Goal: Task Accomplishment & Management: Use online tool/utility

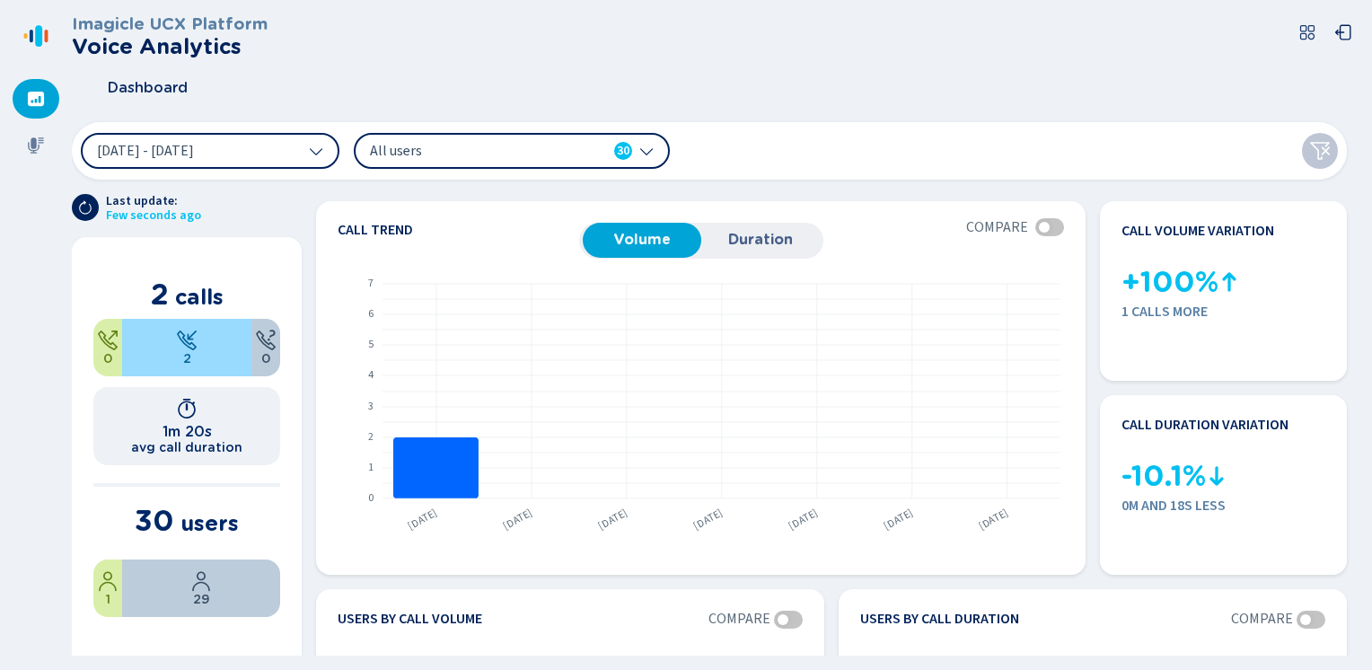
click at [33, 94] on icon at bounding box center [36, 99] width 16 height 14
click at [29, 149] on icon at bounding box center [36, 145] width 16 height 16
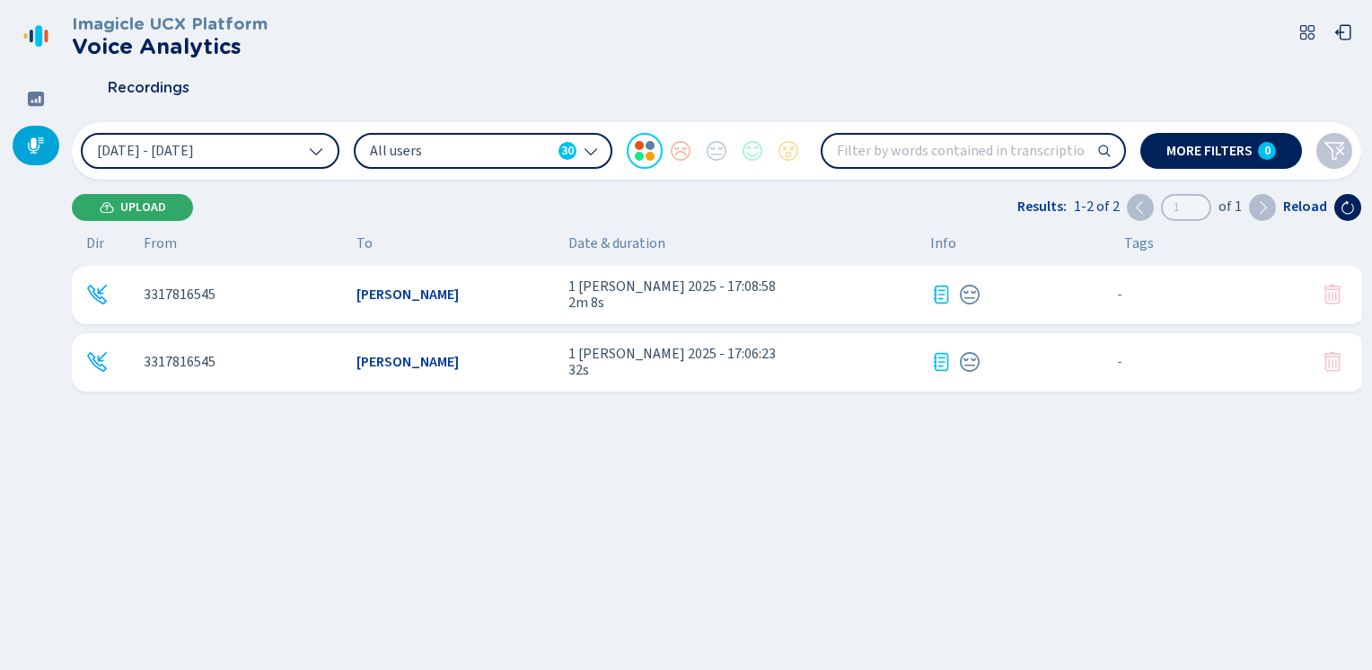
click at [154, 200] on span "Upload" at bounding box center [143, 207] width 46 height 14
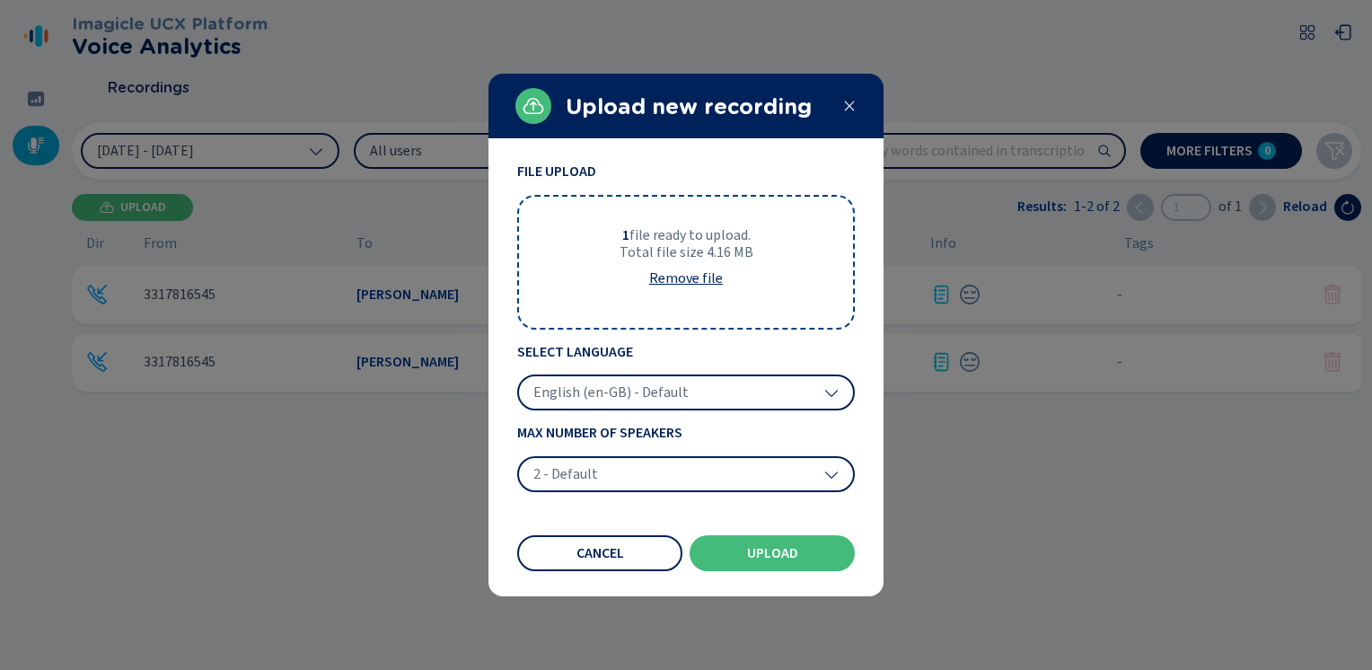
click at [616, 402] on div "English (en-GB) - Default" at bounding box center [686, 392] width 338 height 36
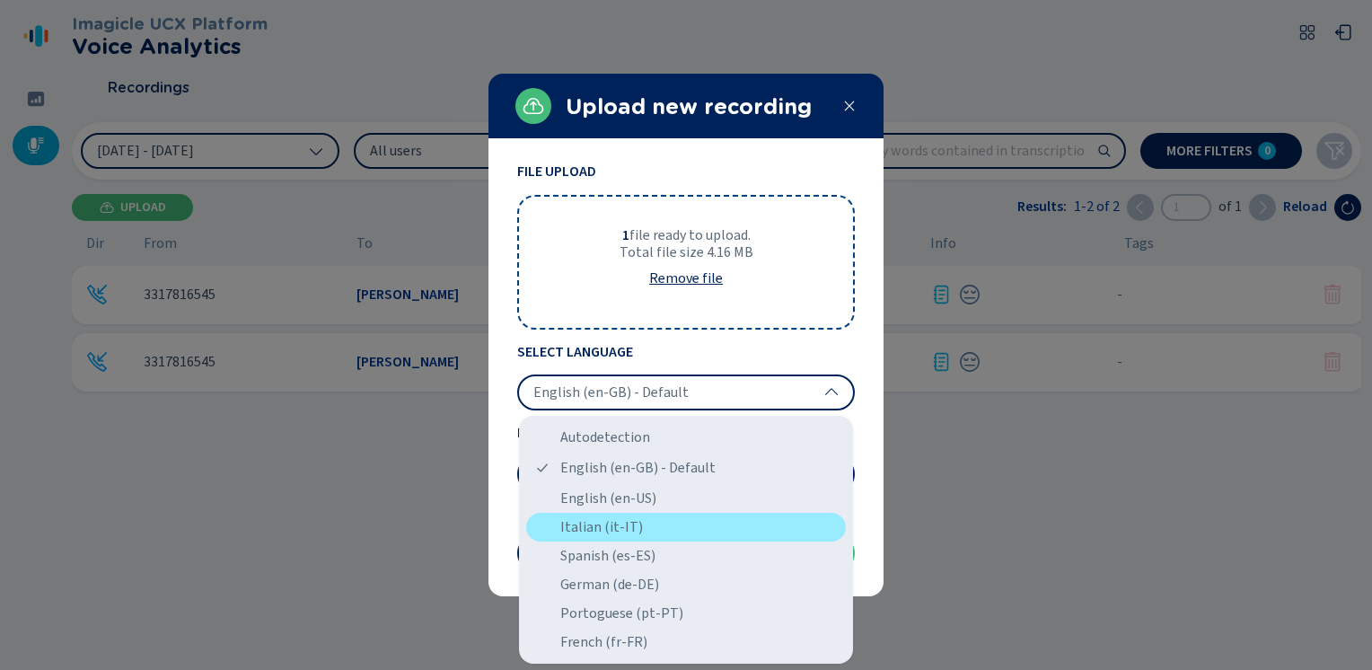
click at [578, 532] on div "Italian (it-IT)" at bounding box center [686, 527] width 320 height 29
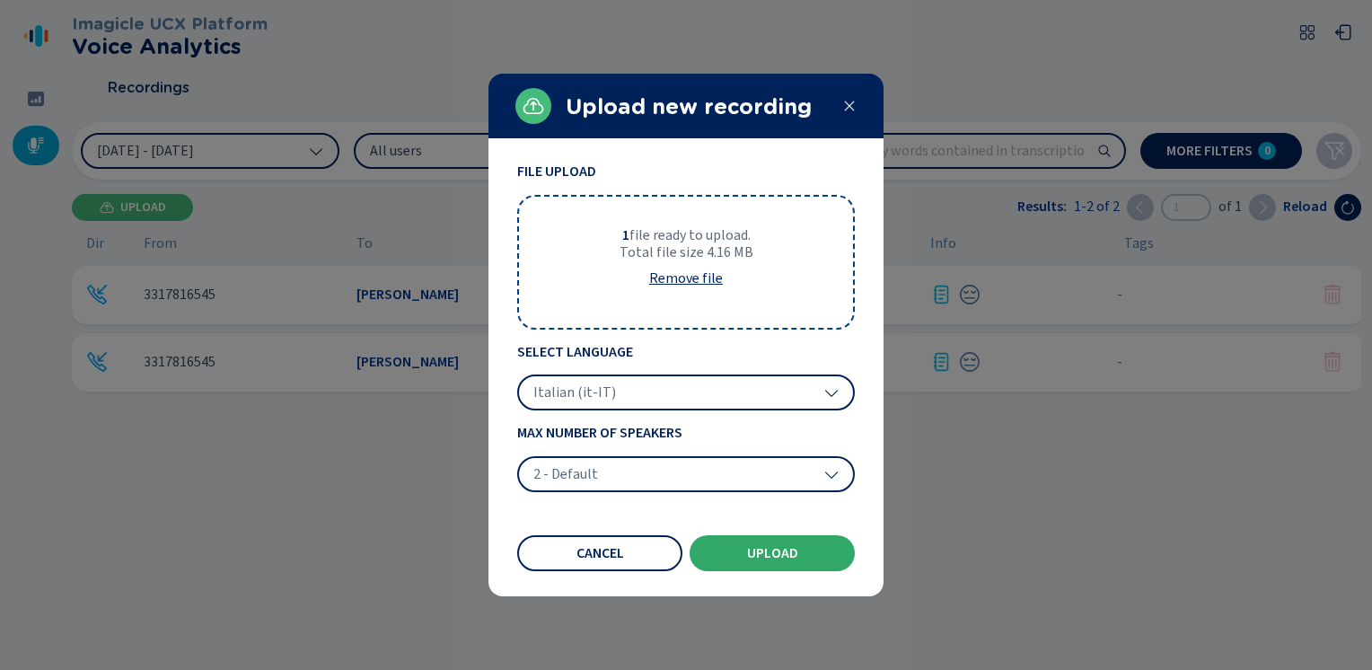
click at [762, 552] on span "Upload" at bounding box center [772, 553] width 51 height 14
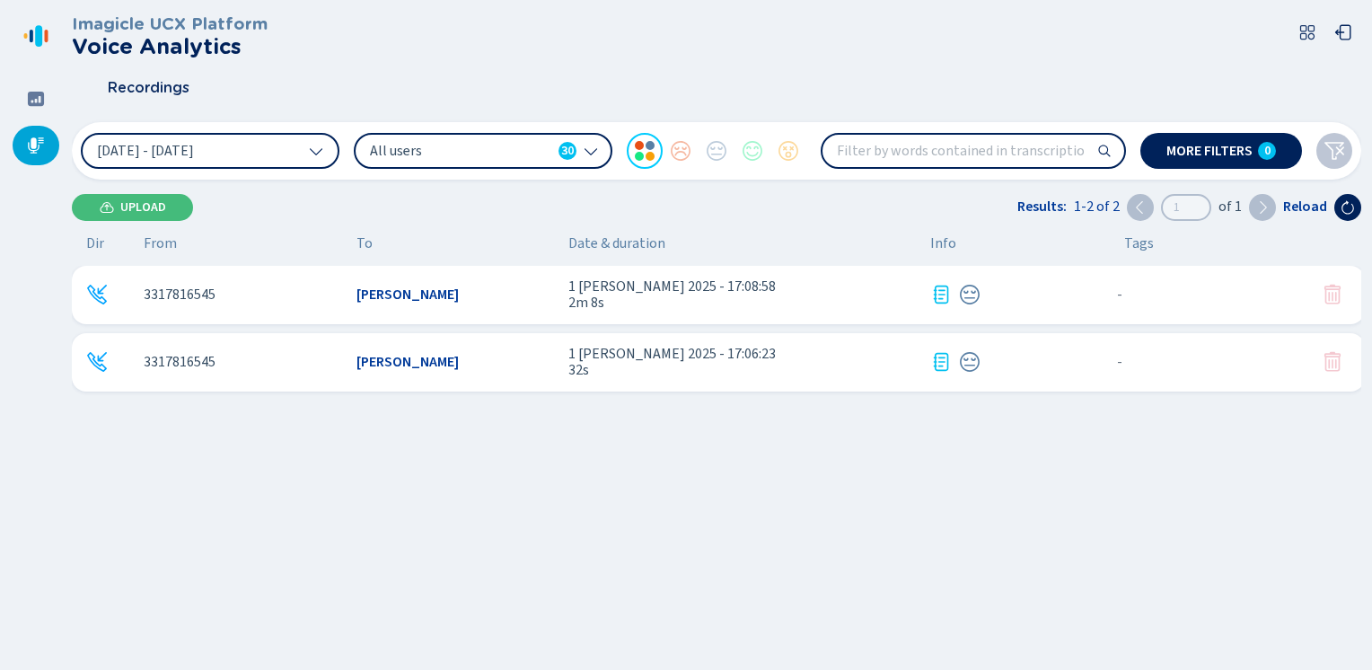
click at [36, 145] on icon at bounding box center [36, 145] width 16 height 16
click at [146, 207] on span "Upload" at bounding box center [143, 207] width 46 height 14
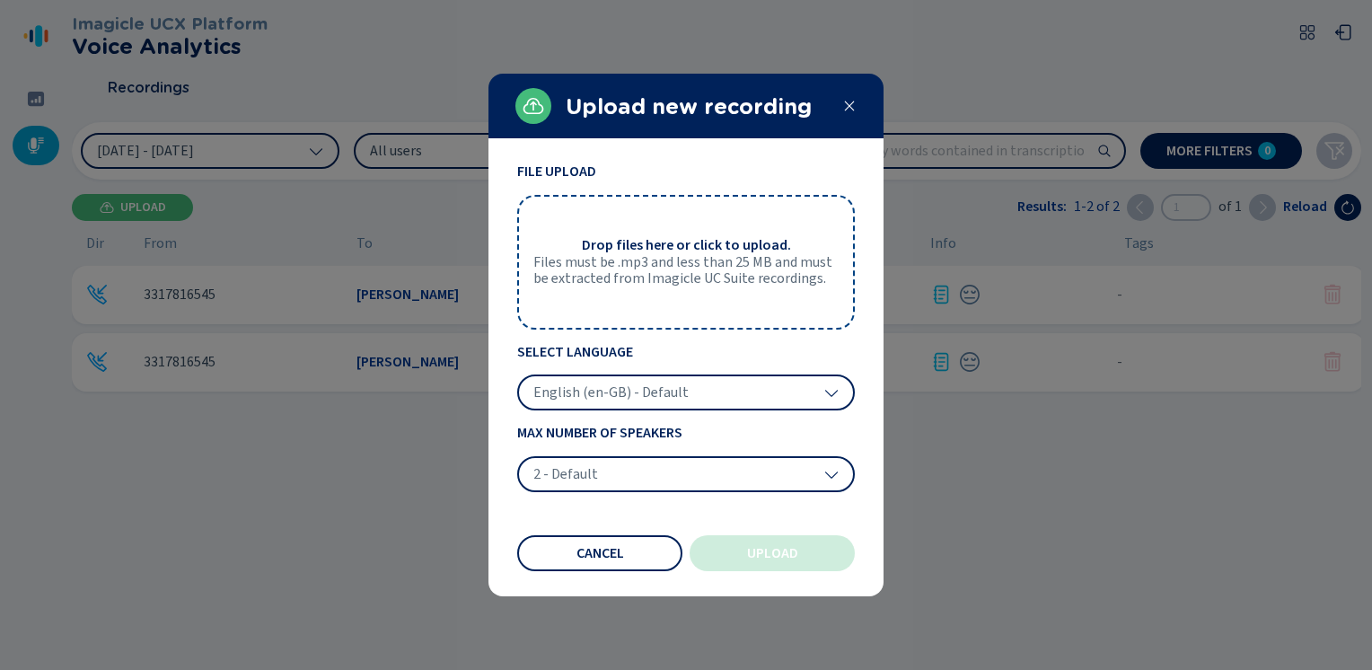
click at [847, 104] on icon at bounding box center [850, 106] width 10 height 10
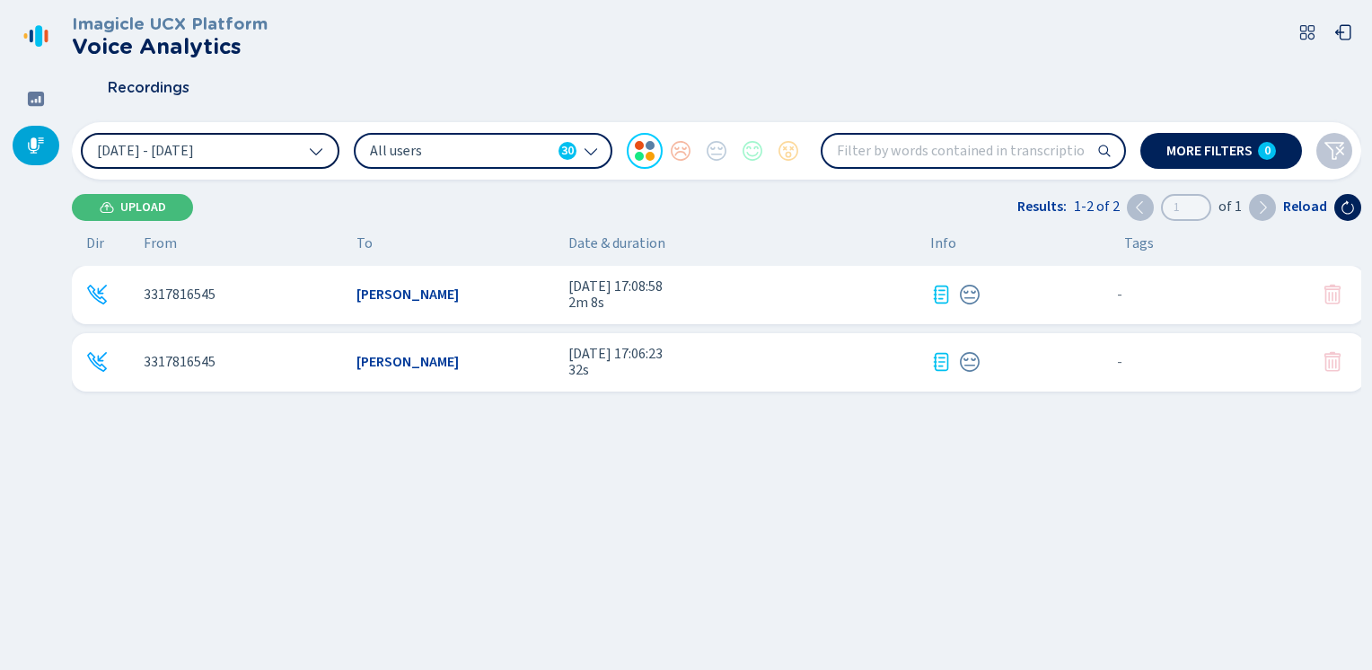
click at [321, 147] on icon at bounding box center [316, 151] width 14 height 14
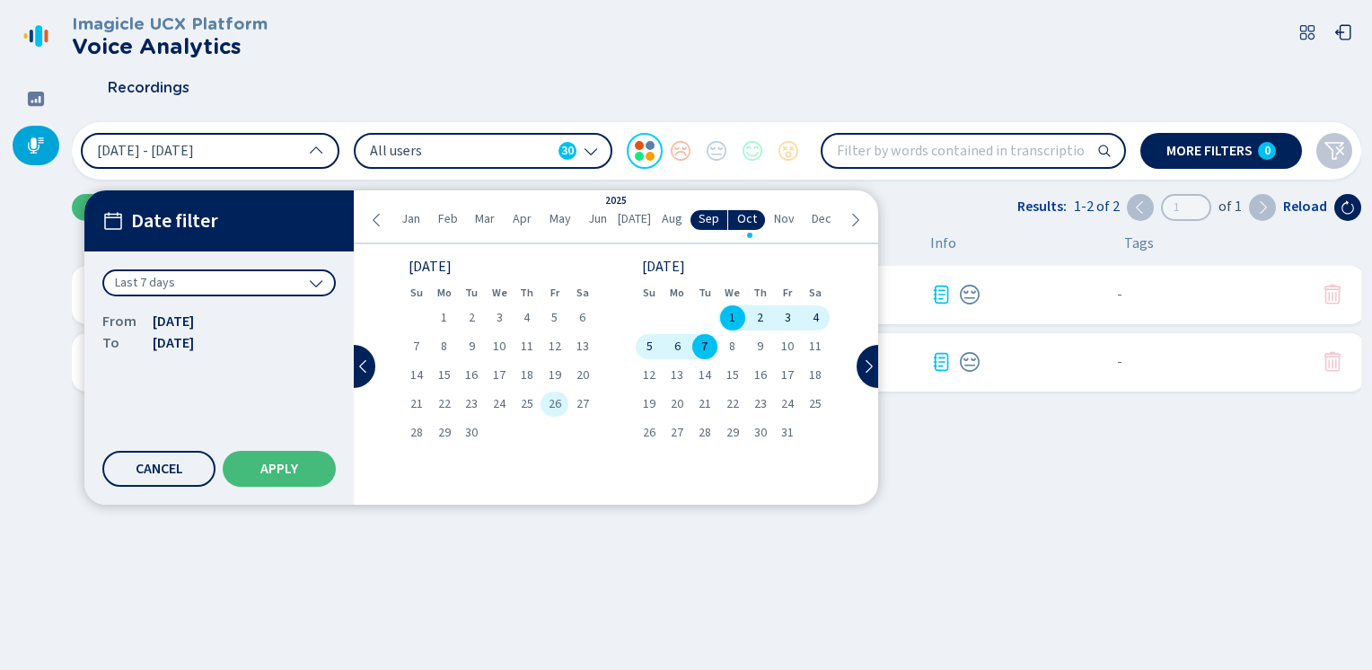
click at [550, 405] on span "26" at bounding box center [555, 404] width 13 height 13
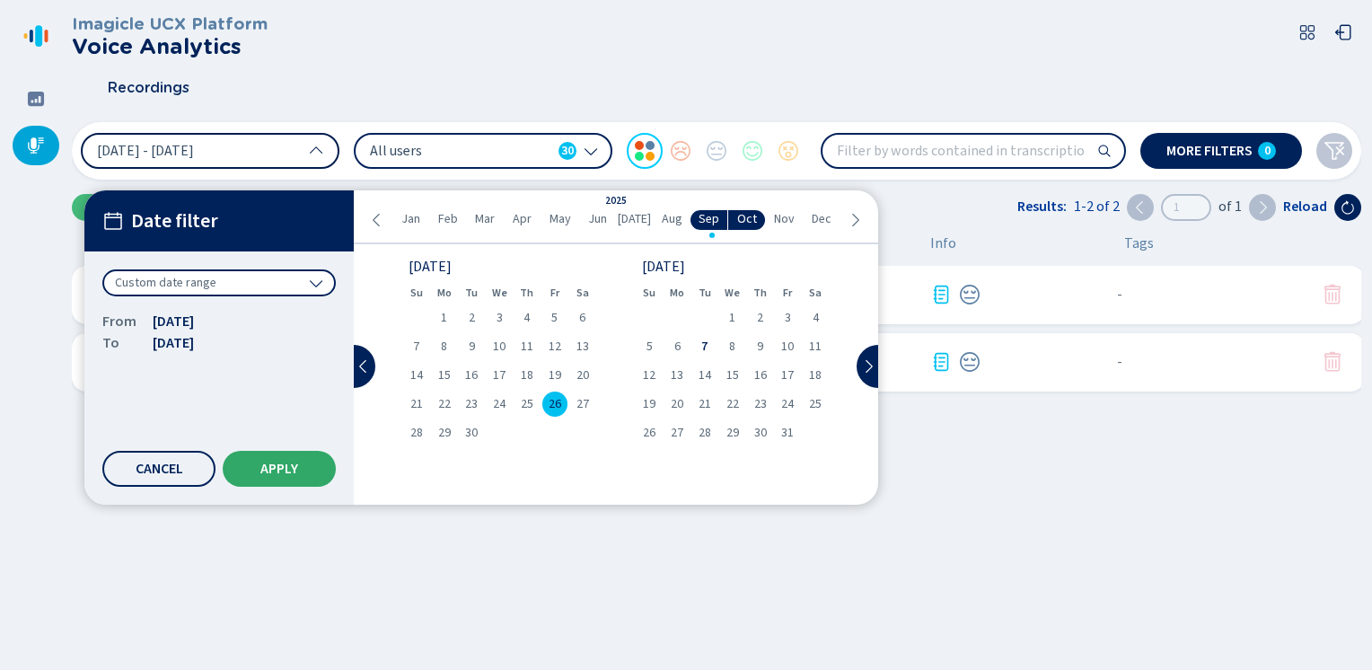
click at [244, 466] on button "Apply" at bounding box center [279, 469] width 113 height 36
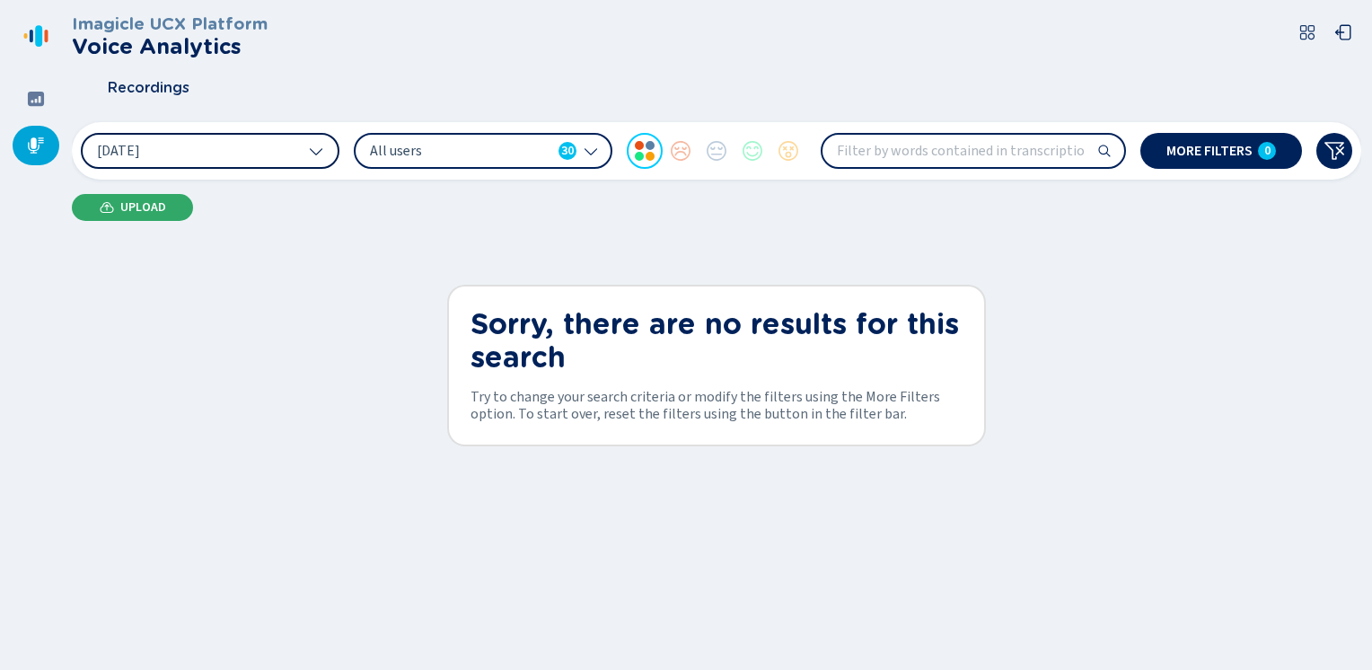
click at [122, 207] on span "Upload" at bounding box center [143, 207] width 46 height 14
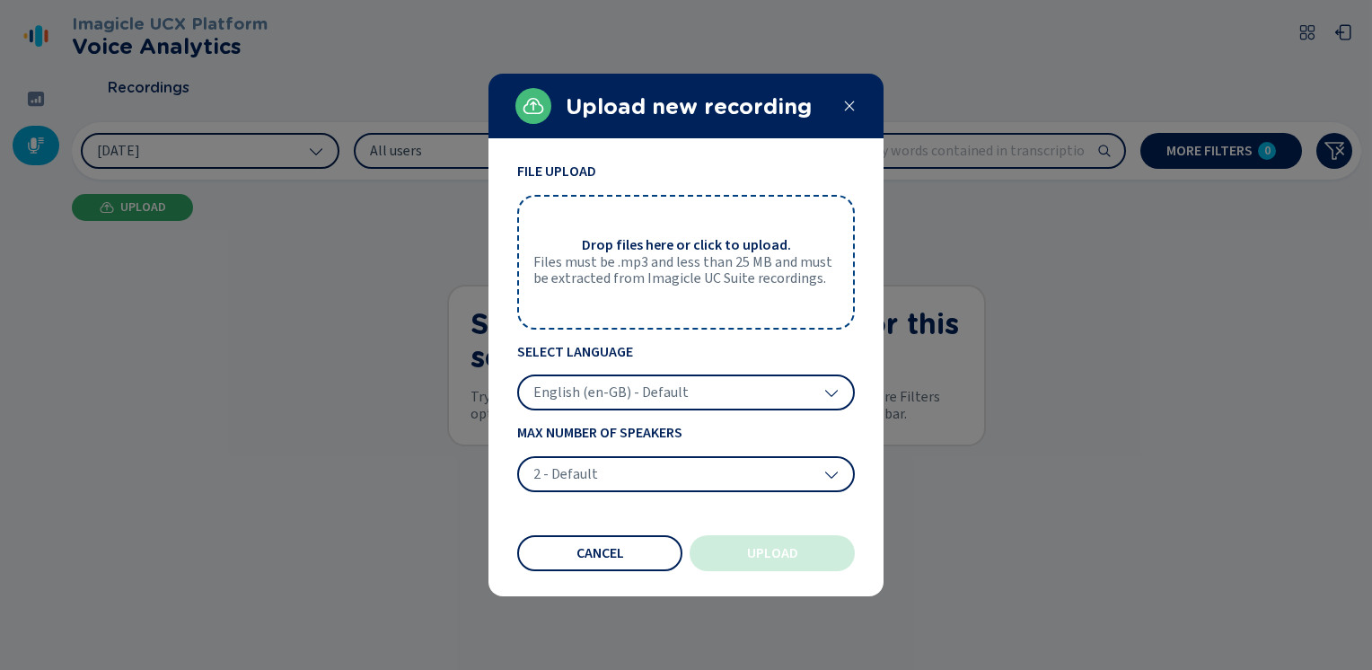
click at [122, 207] on div at bounding box center [686, 335] width 1372 height 670
click at [843, 101] on icon at bounding box center [849, 106] width 14 height 14
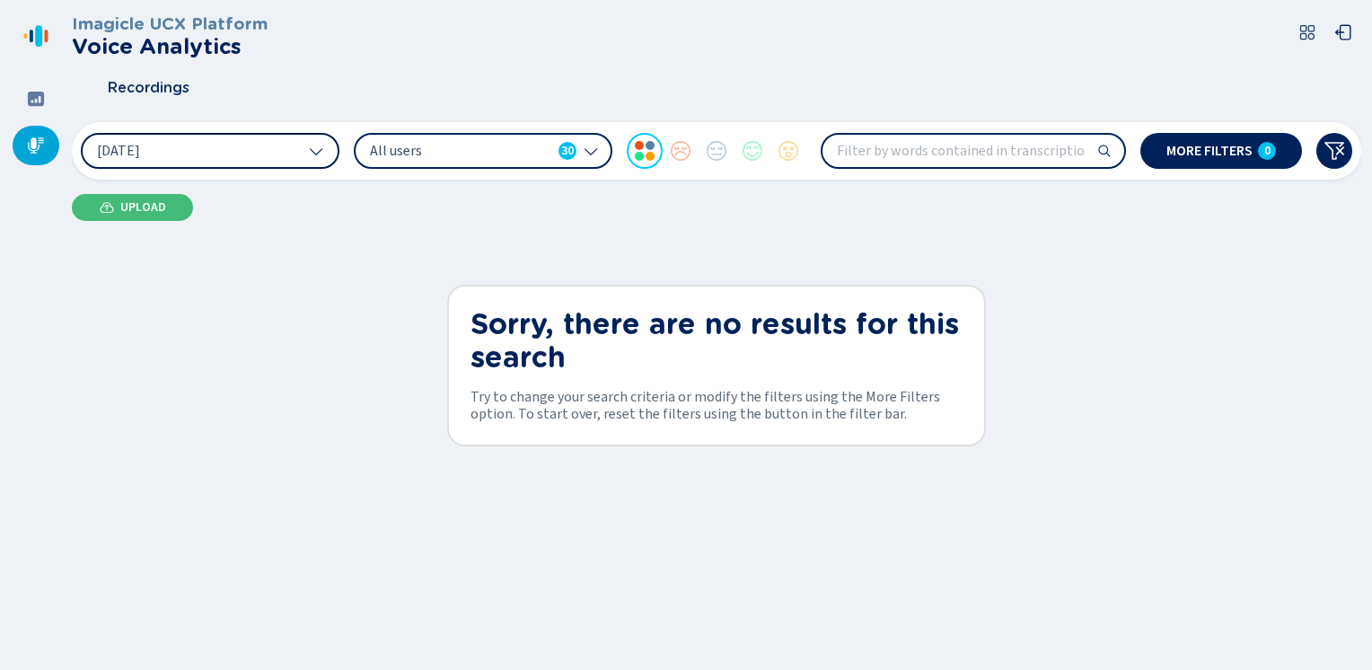
click at [586, 150] on icon at bounding box center [591, 151] width 13 height 7
click at [297, 143] on button "[DATE]" at bounding box center [210, 151] width 259 height 36
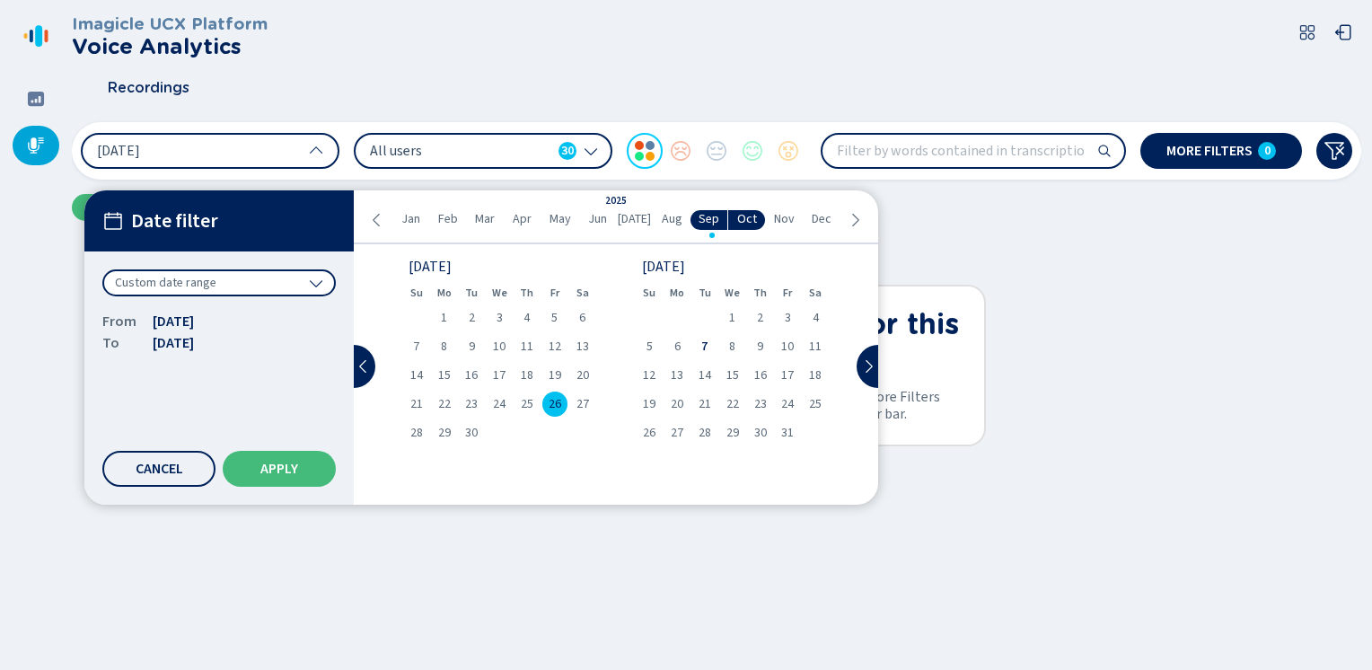
click at [550, 402] on span "26" at bounding box center [555, 404] width 13 height 13
click at [705, 343] on span "7" at bounding box center [704, 346] width 6 height 13
click at [279, 467] on span "Apply" at bounding box center [279, 469] width 38 height 14
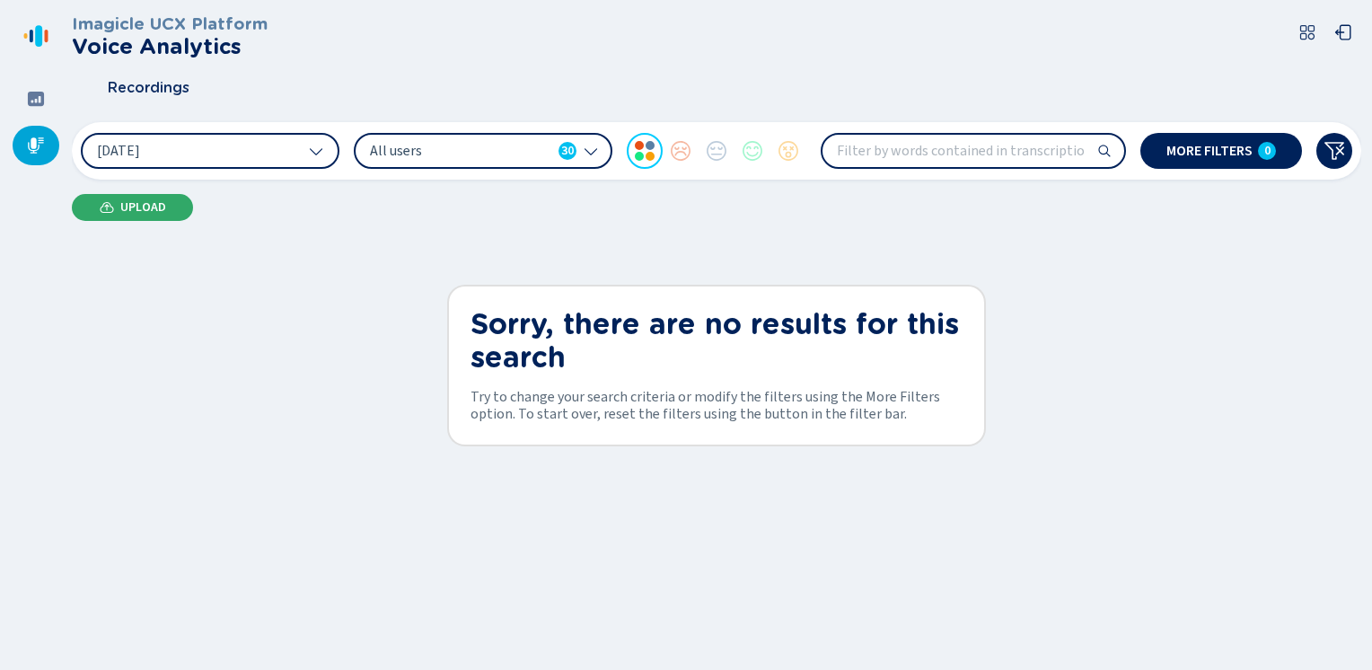
click at [116, 206] on button "Upload" at bounding box center [132, 207] width 121 height 27
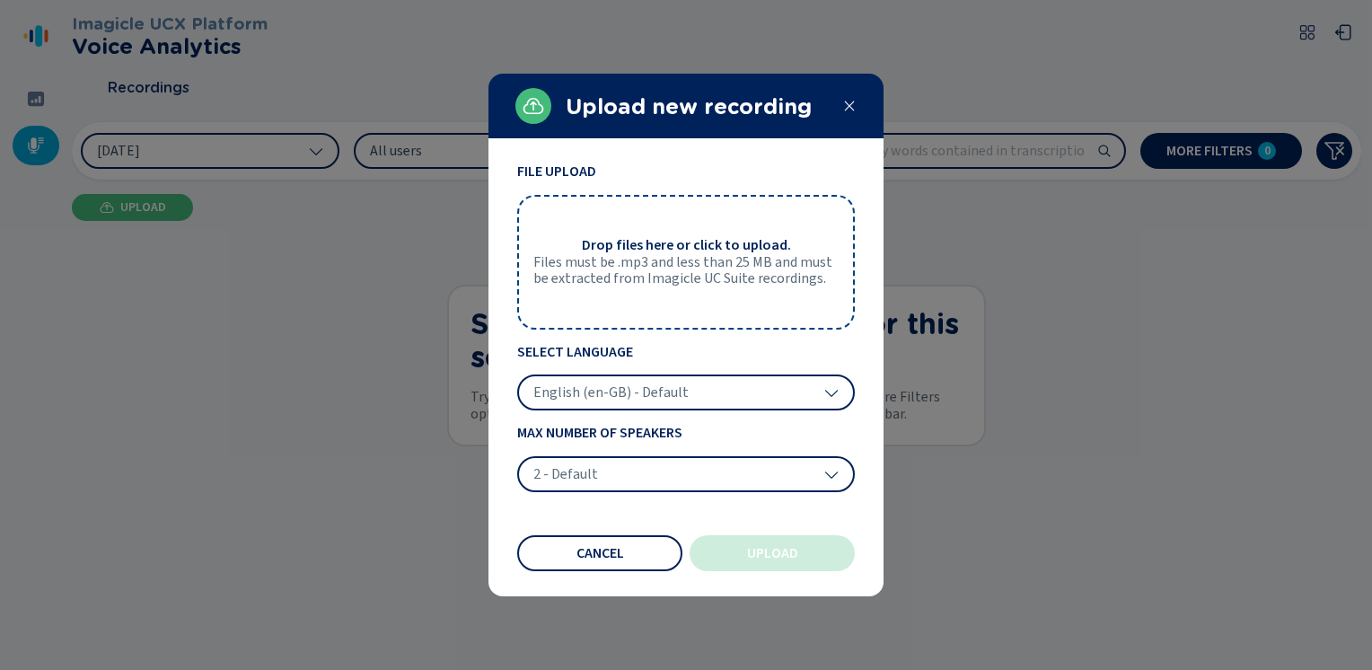
click at [709, 386] on div "English (en-GB) - Default" at bounding box center [686, 392] width 338 height 36
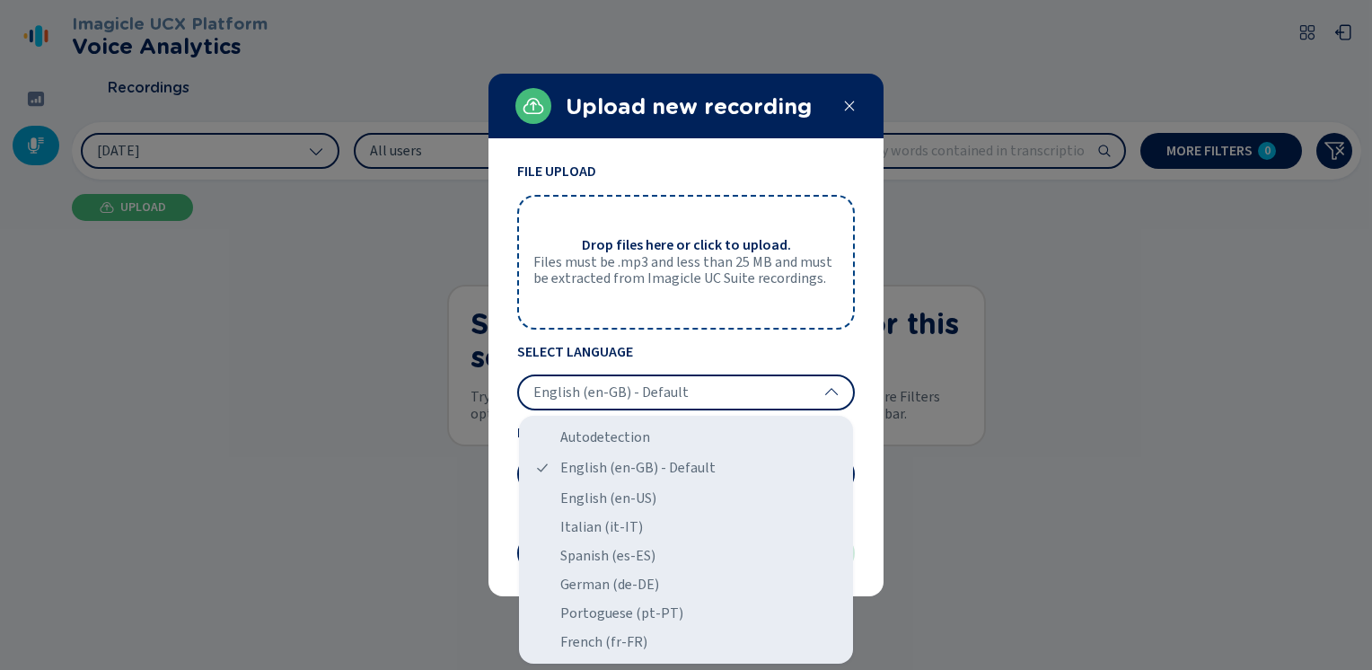
click at [840, 112] on div "Upload new recording" at bounding box center [686, 106] width 395 height 65
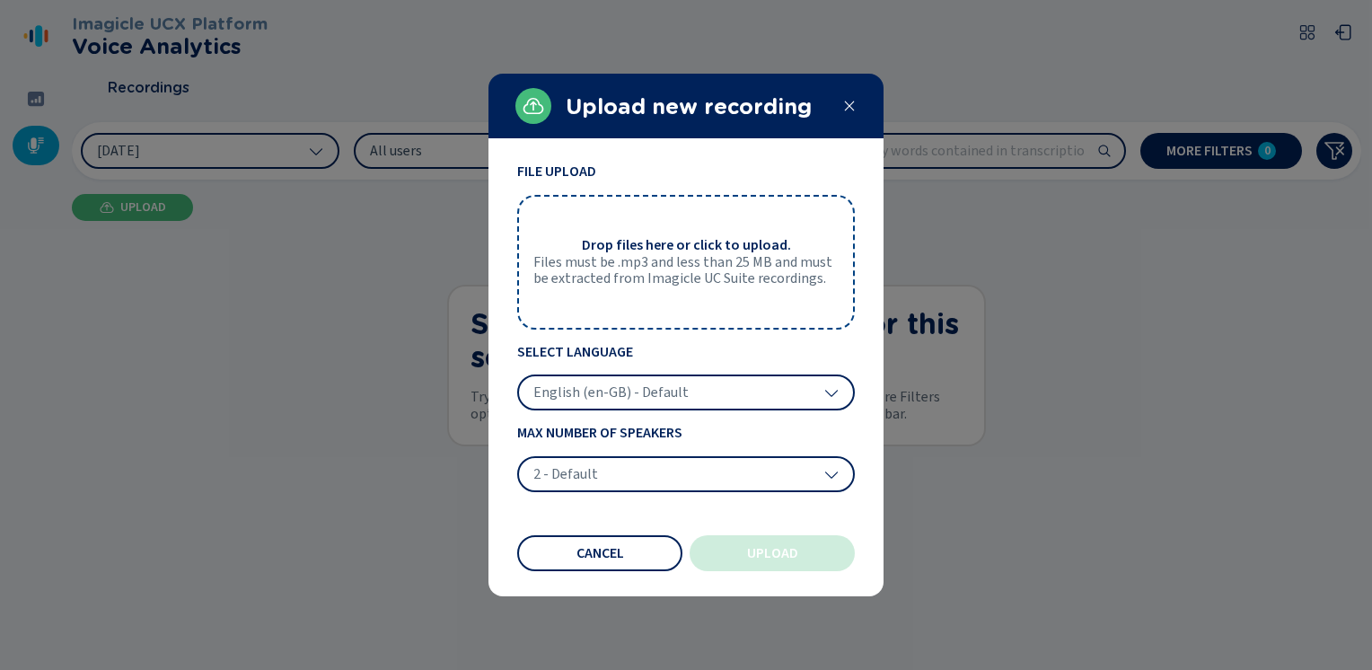
click at [242, 212] on div at bounding box center [686, 335] width 1372 height 670
click at [850, 102] on icon at bounding box center [849, 106] width 14 height 14
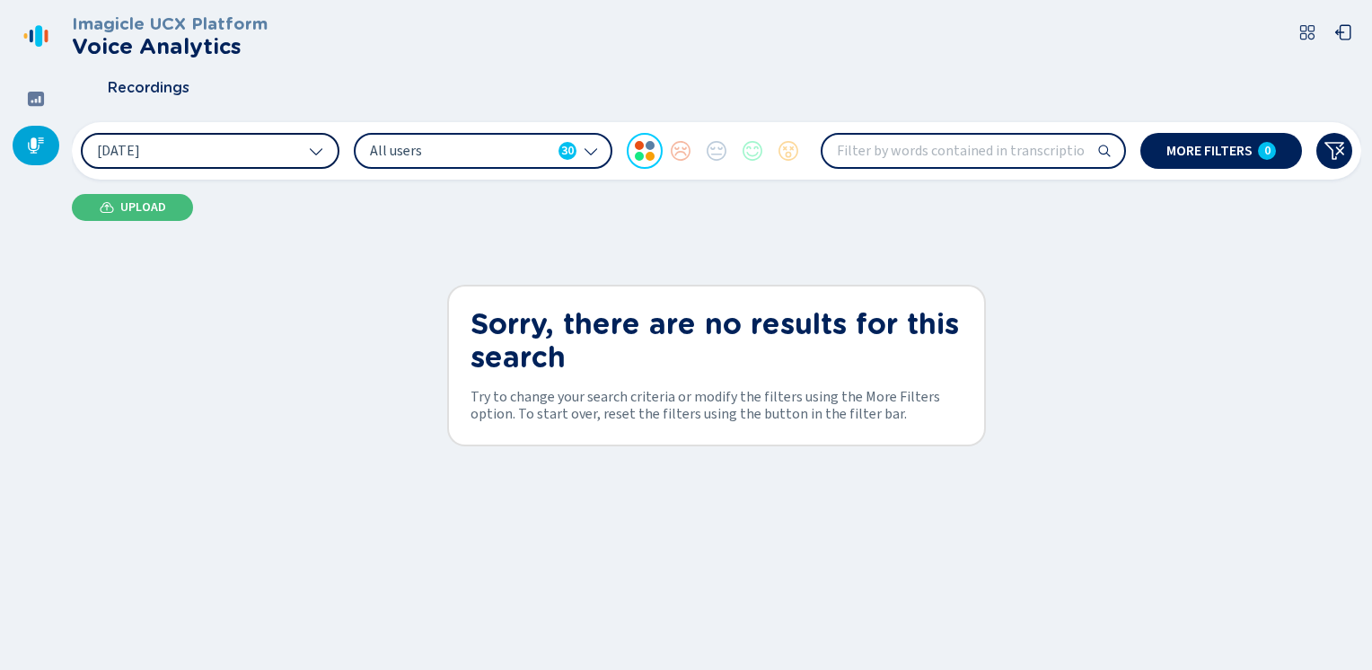
click at [302, 144] on button "[DATE]" at bounding box center [210, 151] width 259 height 36
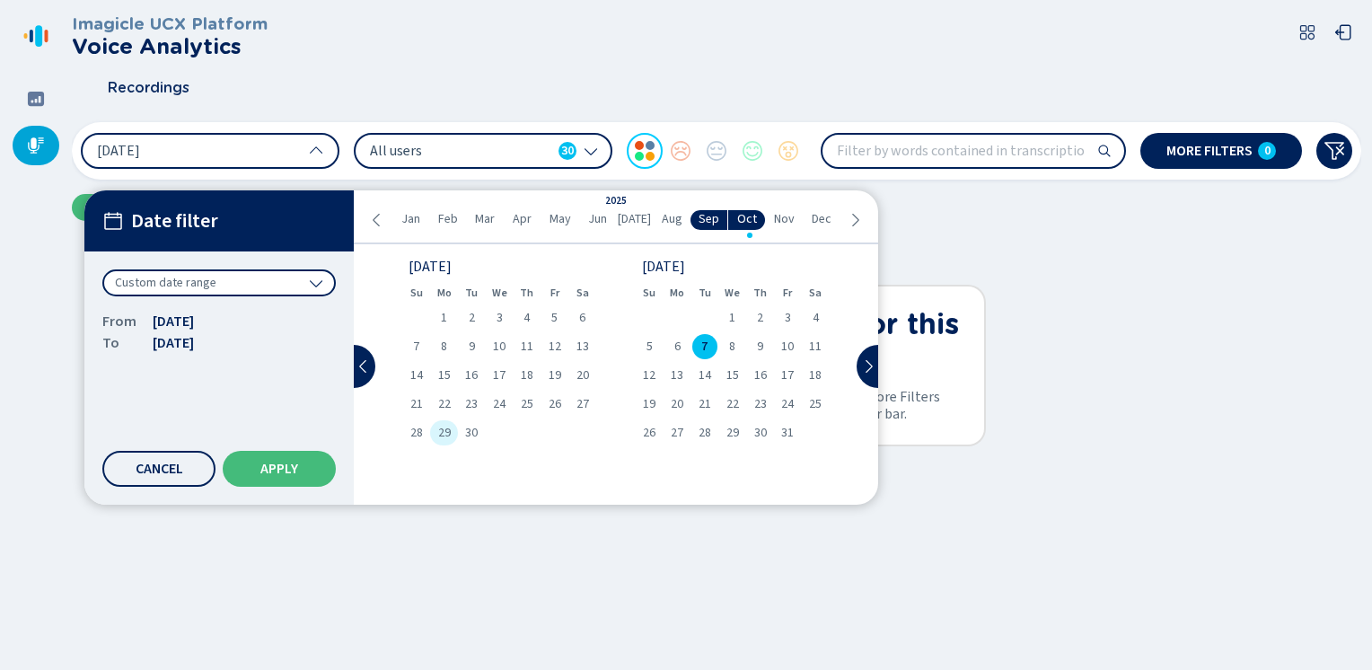
click at [445, 439] on span "29" at bounding box center [444, 433] width 13 height 13
click at [268, 468] on span "Apply" at bounding box center [279, 469] width 38 height 14
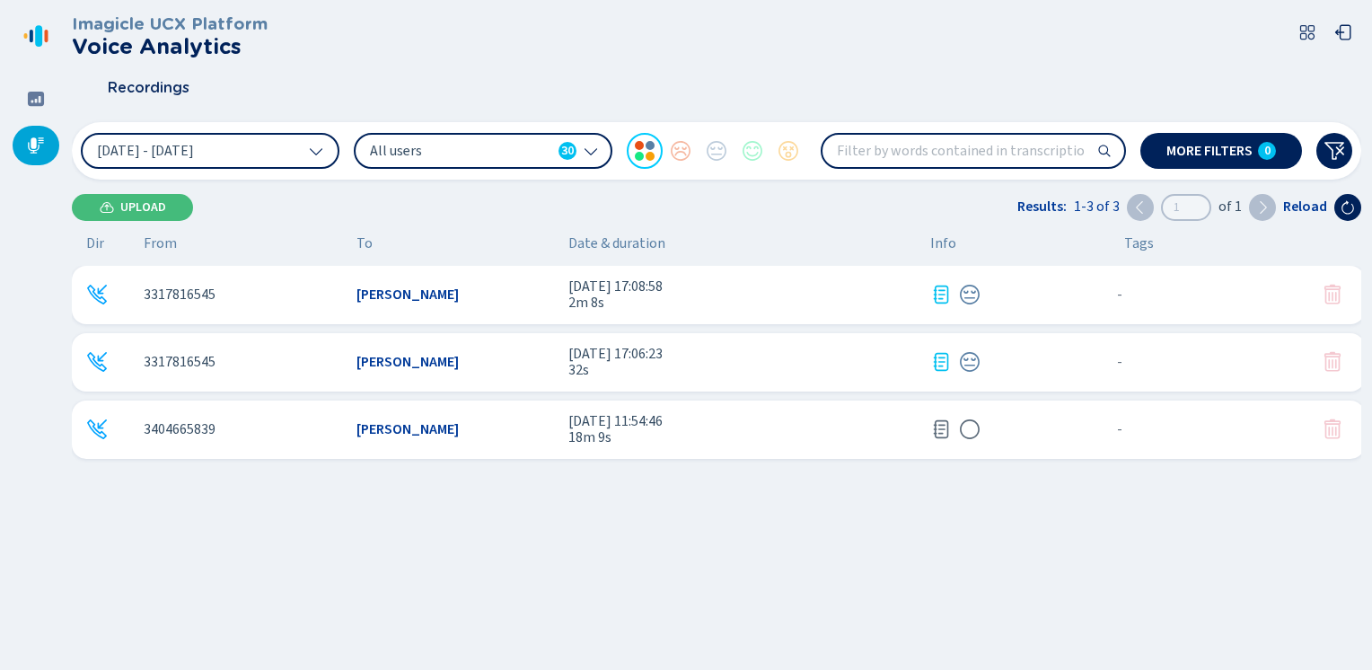
click at [601, 242] on span "Date & duration" at bounding box center [742, 243] width 348 height 16
click at [938, 432] on icon at bounding box center [941, 429] width 22 height 22
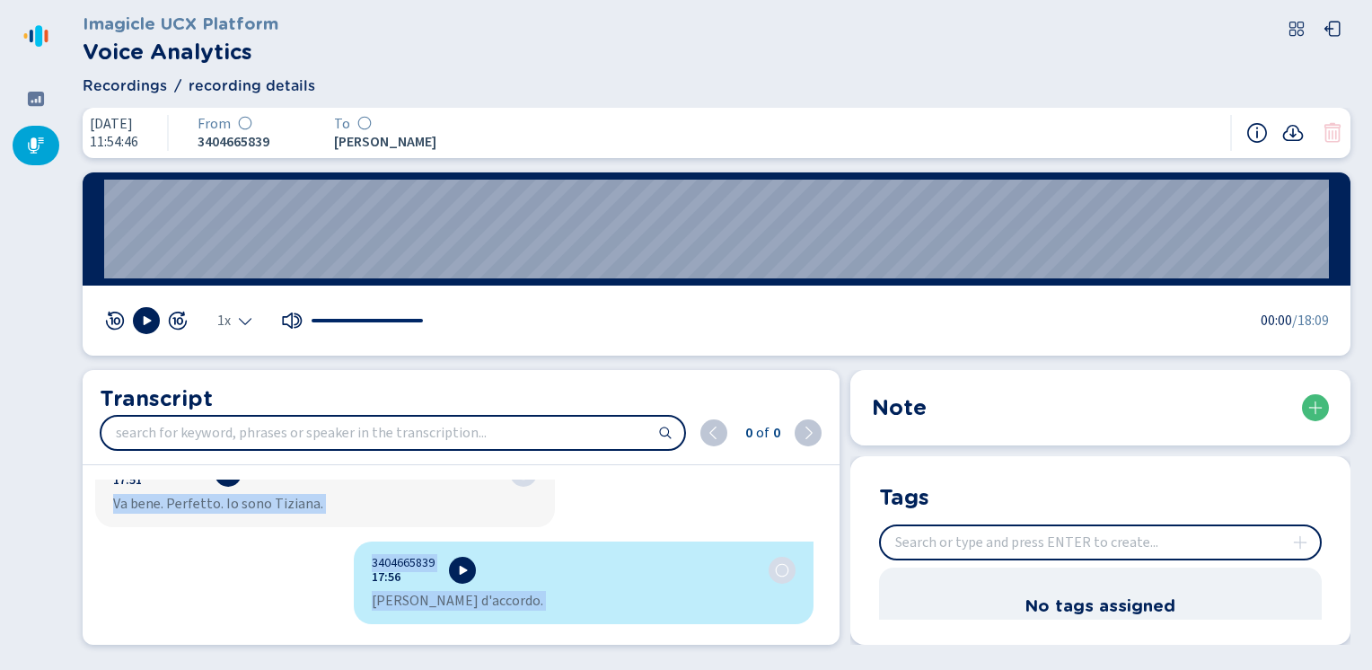
scroll to position [24548, 0]
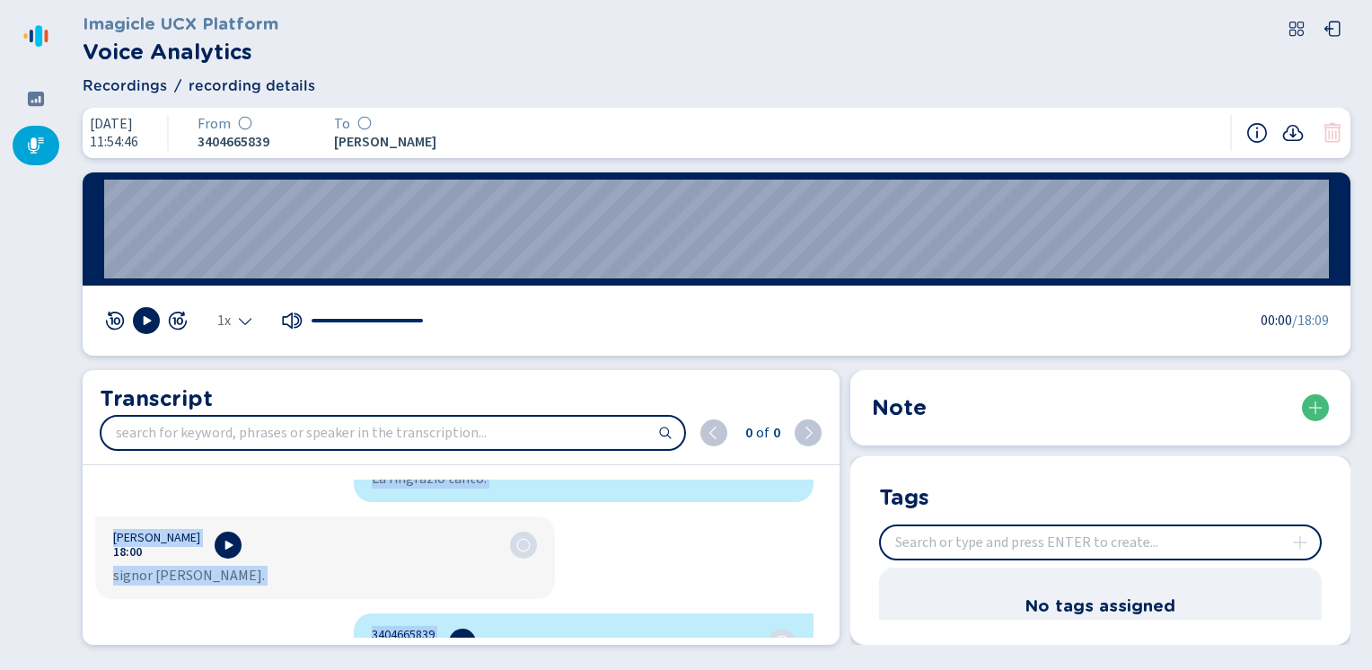
drag, startPoint x: 367, startPoint y: 498, endPoint x: 709, endPoint y: 705, distance: 399.7
click at [709, 669] on html "Please wait, loading app... Imagicle UCX Platform Voice Analytics Recordings re…" at bounding box center [686, 335] width 1372 height 670
copy div "2884577514 74:93 Loremi? Dolorsi Ametc 09:84 Adipiscing. Elit Seddoei. Temp inc…"
